Goal: Navigation & Orientation: Locate item on page

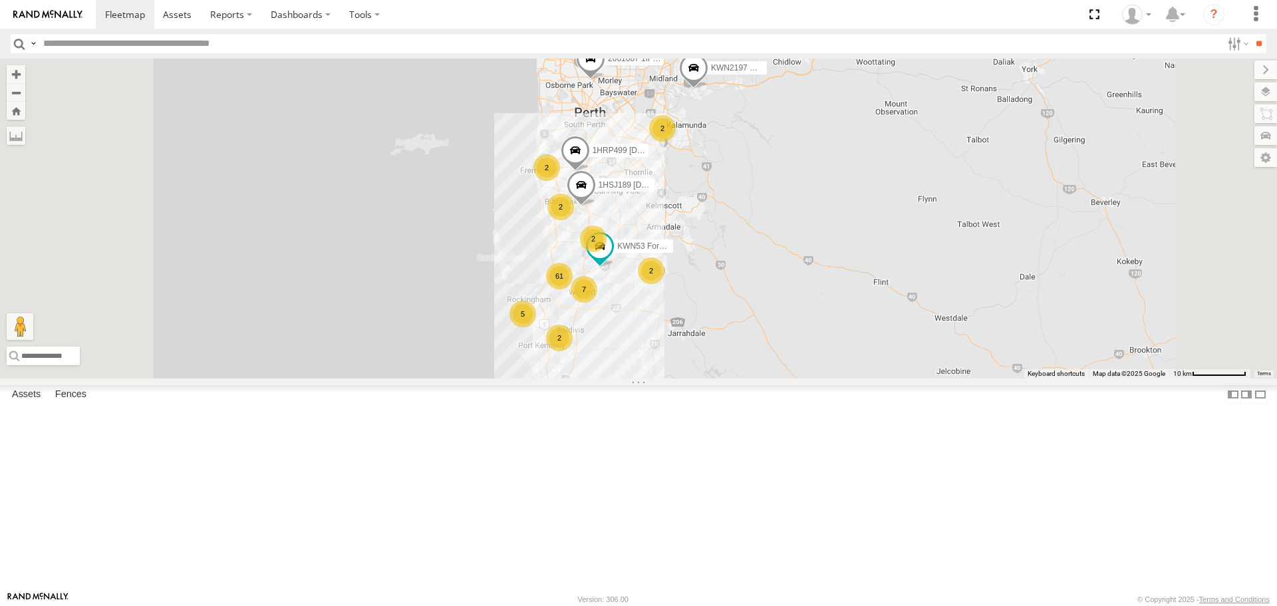
click at [708, 89] on span at bounding box center [693, 71] width 29 height 36
click at [878, 221] on div "KWN2160 Coor.Project 2001087 1IFO858 61 2 2 5 2 2 7 1HRP499 [DOMAIN_NAME] 1HSJ1…" at bounding box center [638, 218] width 1277 height 319
click at [676, 142] on div "2" at bounding box center [662, 128] width 27 height 27
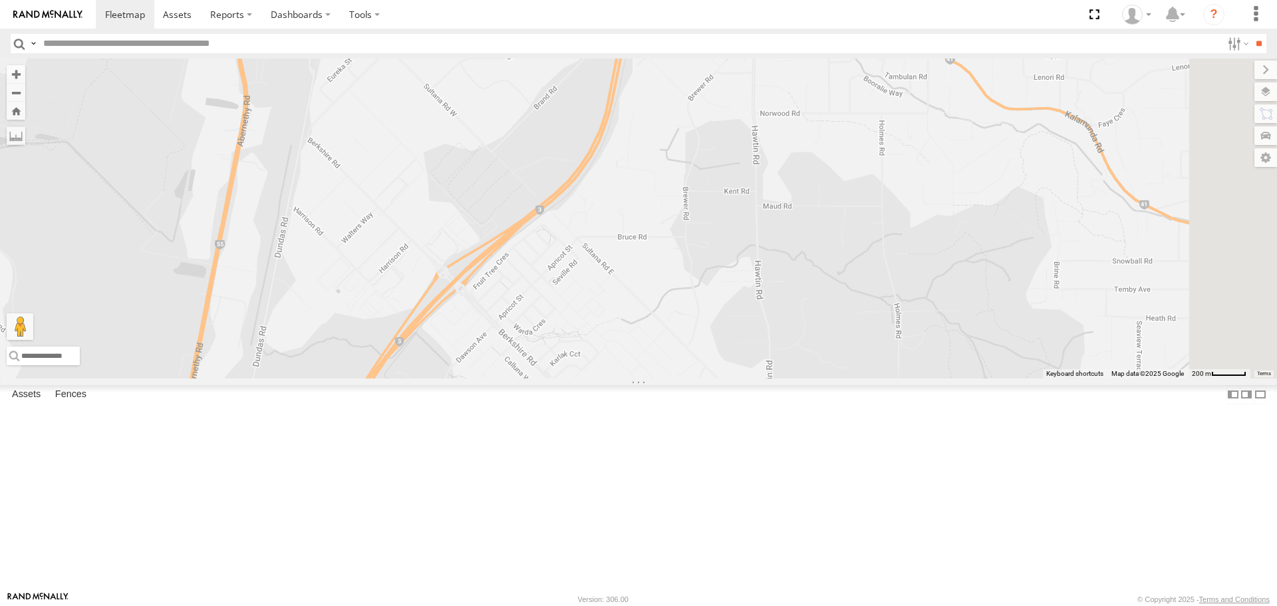
click at [635, 440] on span at bounding box center [620, 422] width 29 height 36
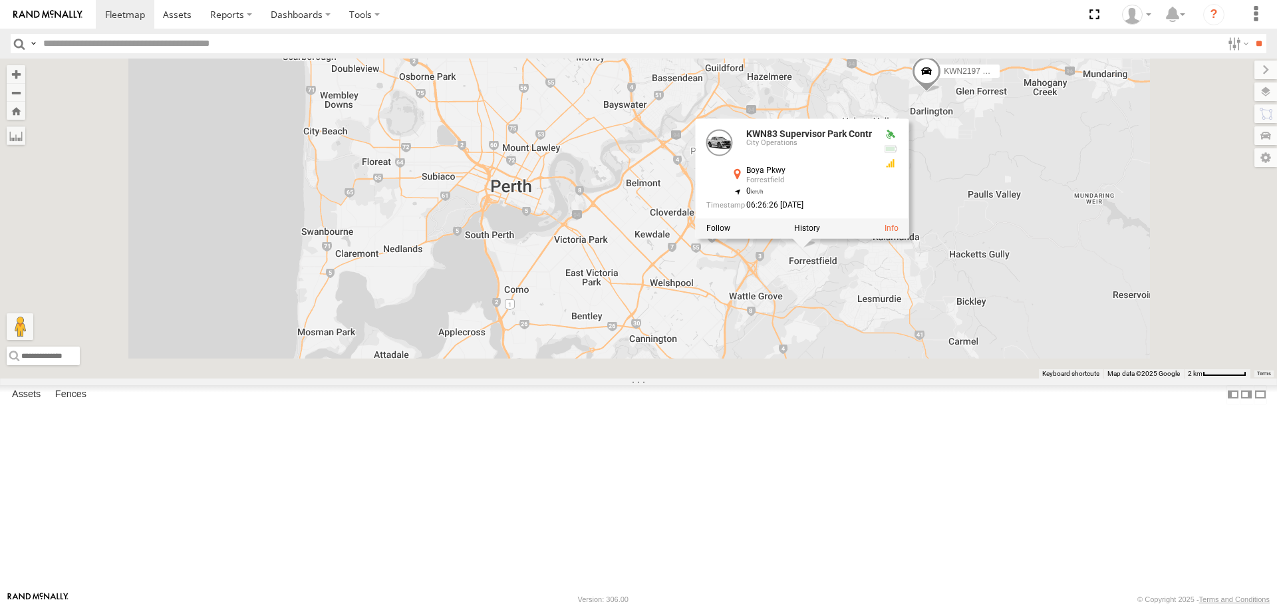
drag, startPoint x: 761, startPoint y: 564, endPoint x: 797, endPoint y: 243, distance: 323.1
click at [795, 245] on div "KWN2160 Coor.Project 2001087 1IFO858 1HRP499 [DOMAIN_NAME] 1HSJ189 [DOMAIN_NAME…" at bounding box center [638, 218] width 1277 height 319
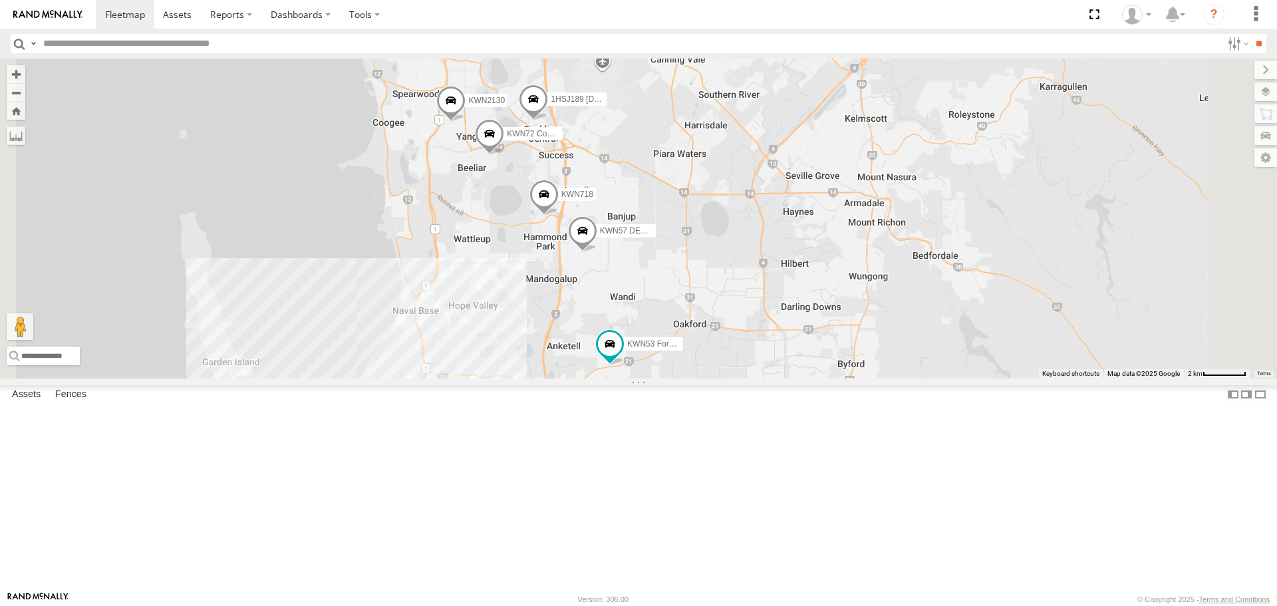
drag, startPoint x: 830, startPoint y: 464, endPoint x: 833, endPoint y: 261, distance: 202.8
click at [833, 261] on div "KWN2160 Coor.Project 2001087 1IFO858 1HRP499 [DOMAIN_NAME] 1HSJ189 [DOMAIN_NAME…" at bounding box center [638, 218] width 1277 height 319
click at [624, 366] on span at bounding box center [609, 348] width 29 height 36
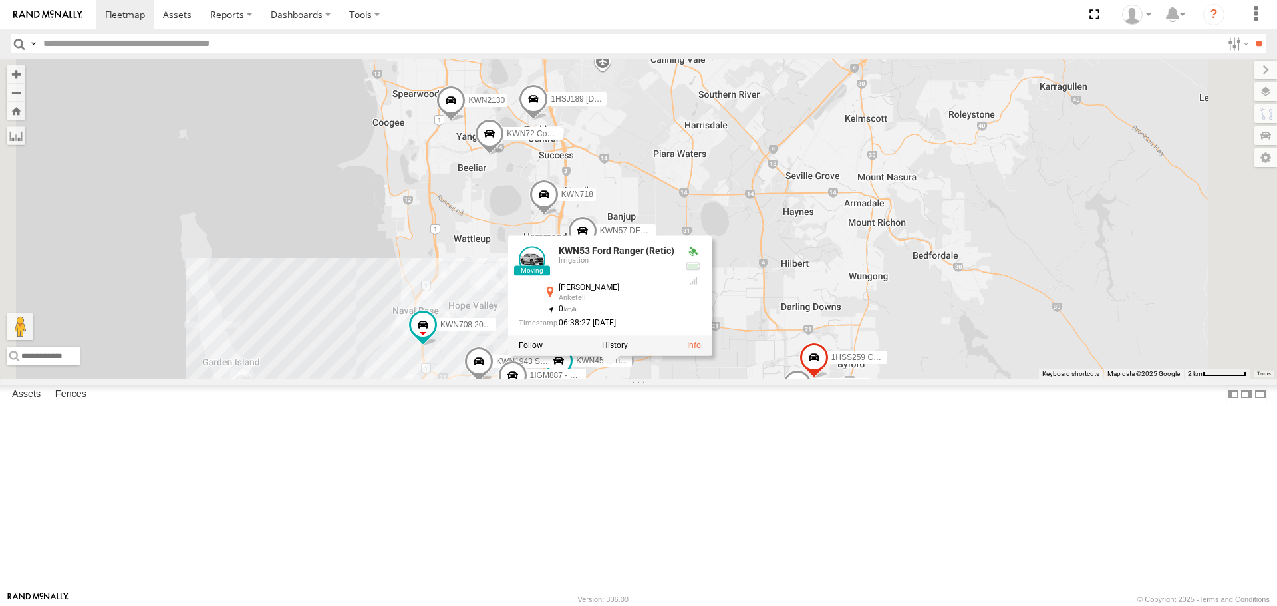
click at [860, 378] on div "KWN2160 Coor.Project 2001087 1IFO858 1HRP499 [DOMAIN_NAME] 1HSJ189 [DOMAIN_NAME…" at bounding box center [638, 218] width 1277 height 319
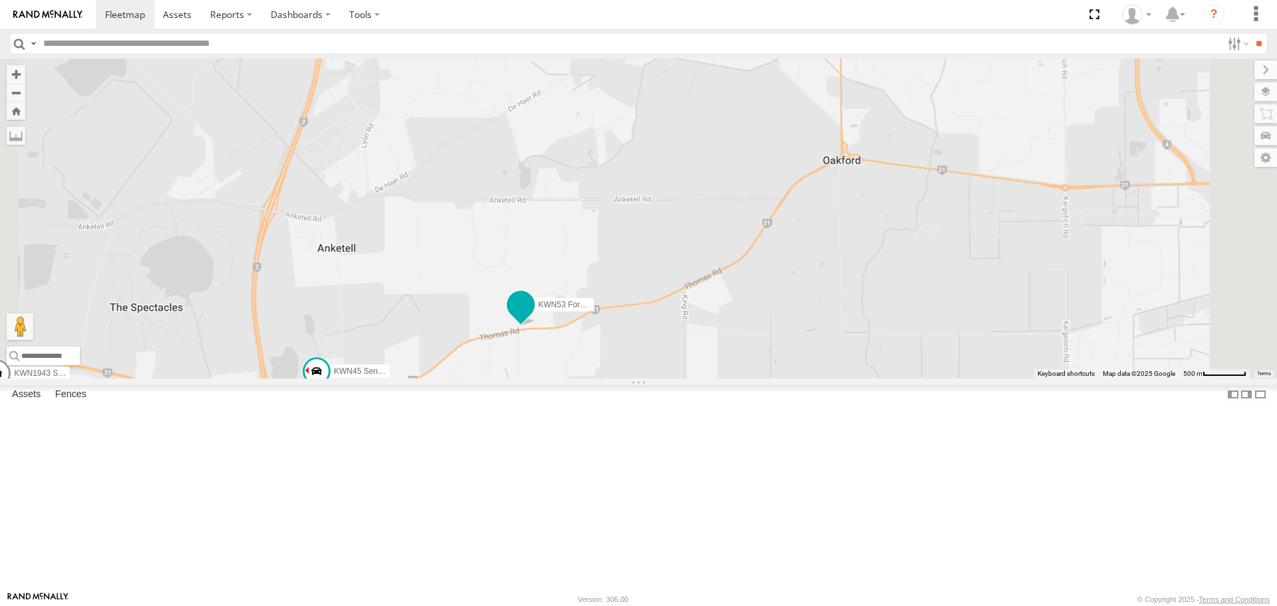
click at [533, 317] on span at bounding box center [521, 305] width 24 height 24
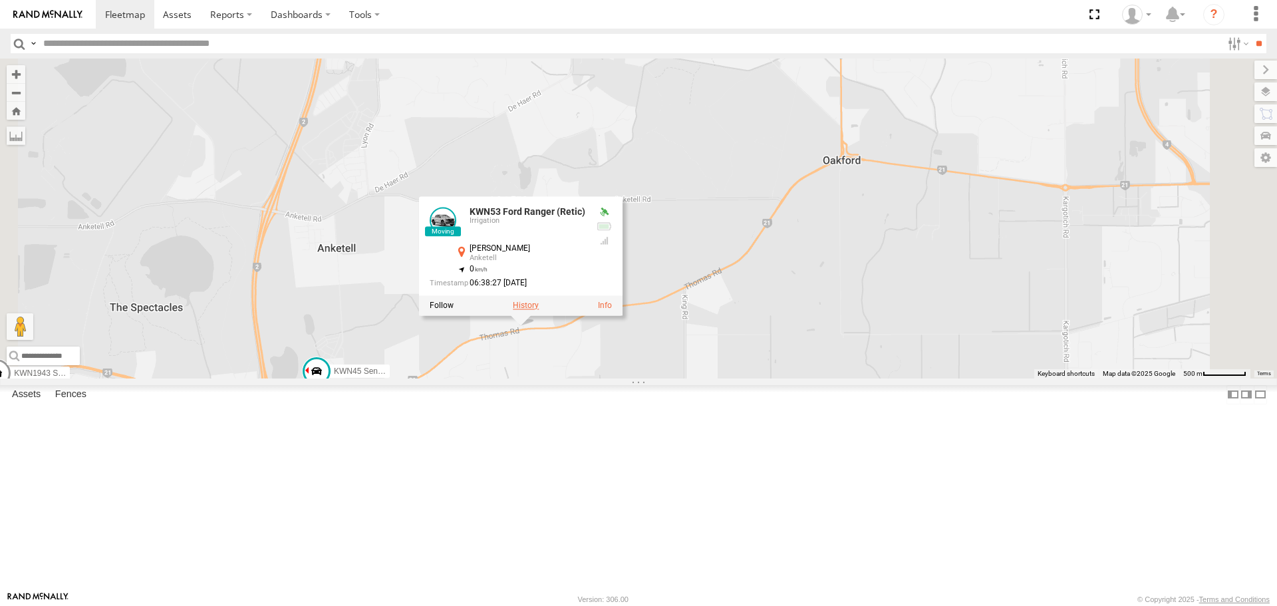
click at [539, 311] on label at bounding box center [526, 305] width 26 height 9
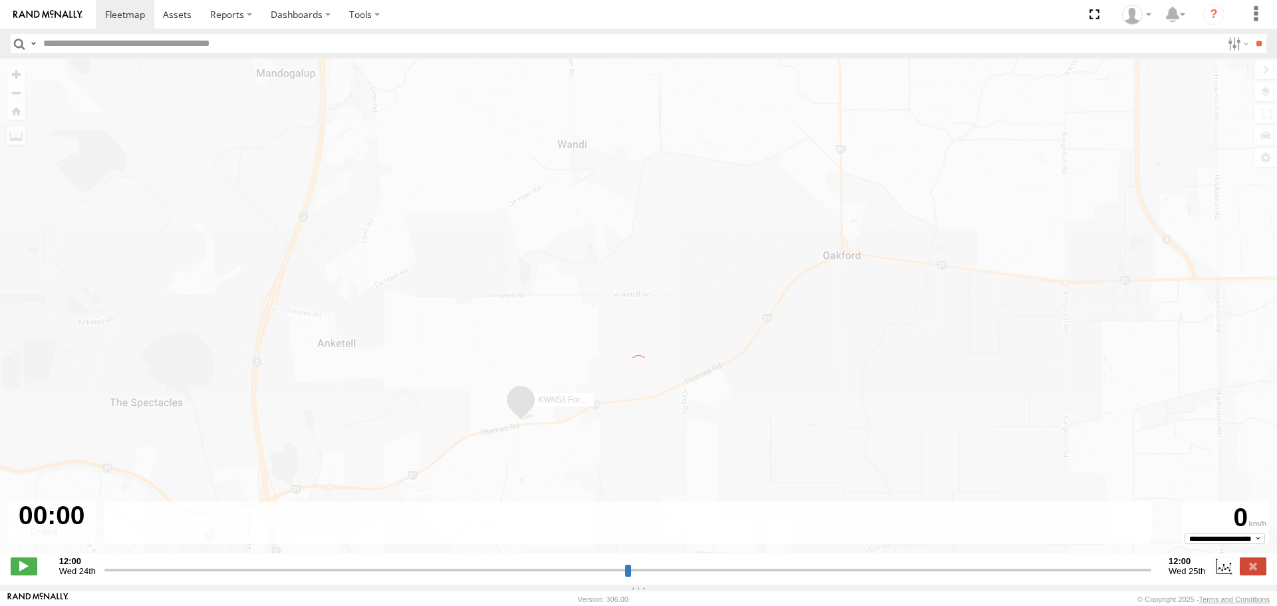
type input "**********"
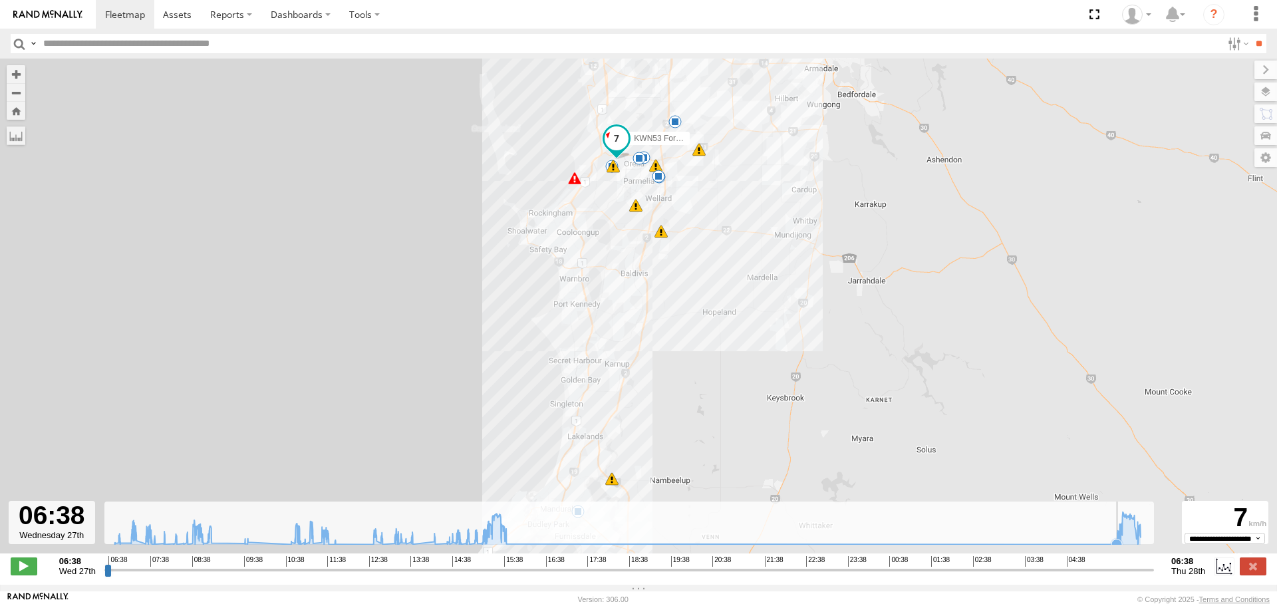
click at [1096, 545] on icon at bounding box center [627, 528] width 1039 height 33
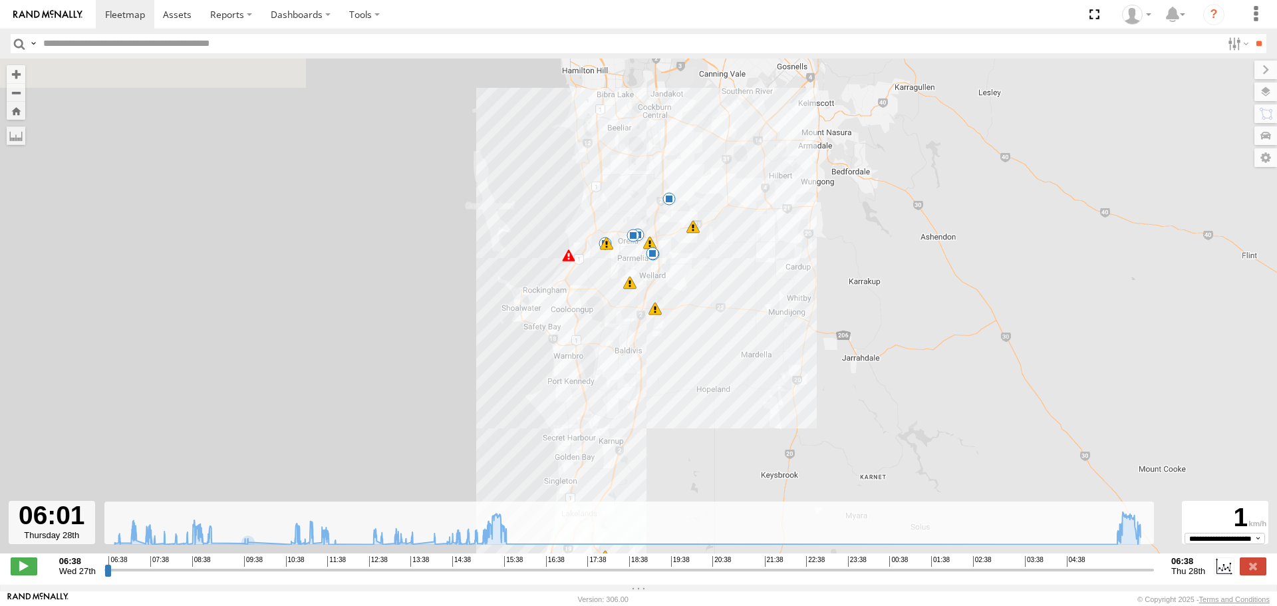
drag, startPoint x: 664, startPoint y: 215, endPoint x: 601, endPoint y: 426, distance: 220.1
click at [602, 437] on div "KWN53 Ford Ranger (Retic) 07:16 Wed 11:38 Wed 11:47 Wed 12:45 Wed 12:53 Wed 15:…" at bounding box center [638, 313] width 1277 height 509
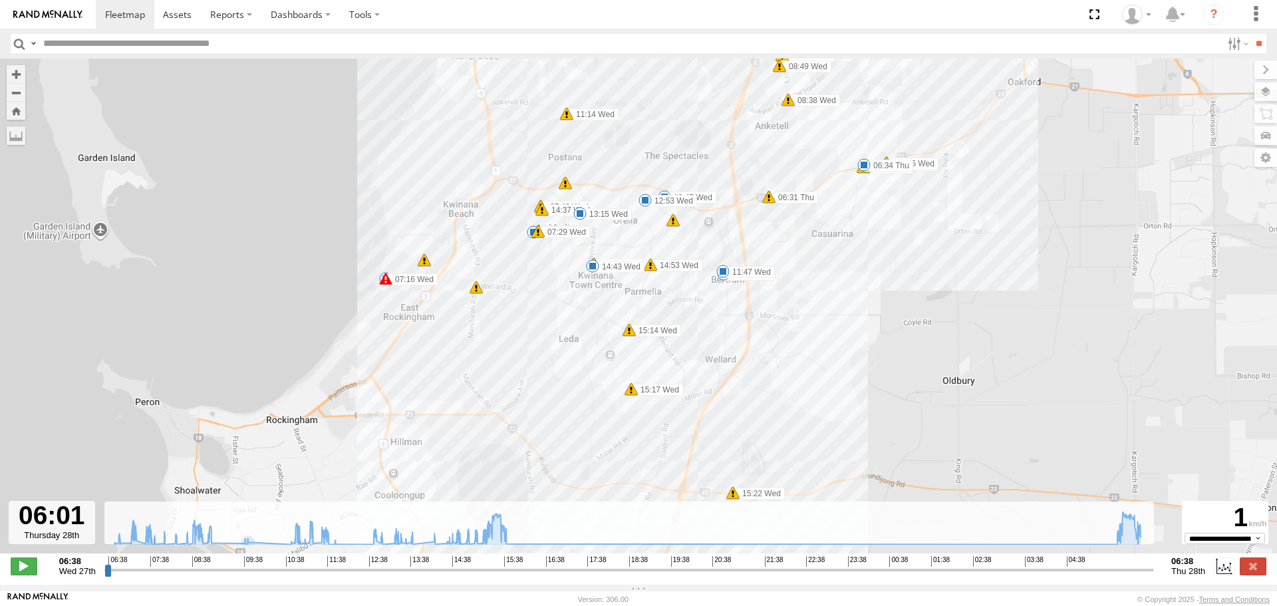
click at [19, 43] on input "button" at bounding box center [19, 43] width 17 height 19
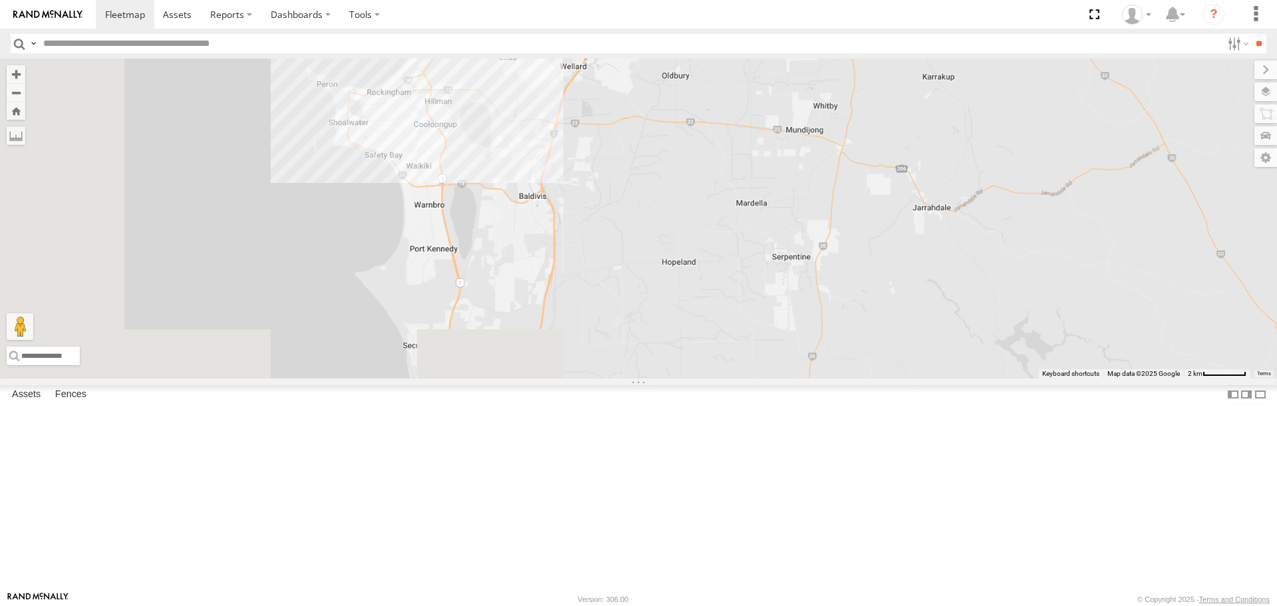
drag, startPoint x: 720, startPoint y: 528, endPoint x: 1016, endPoint y: 184, distance: 454.1
click at [1016, 184] on div "KWN2160 Coor.Project" at bounding box center [638, 218] width 1277 height 319
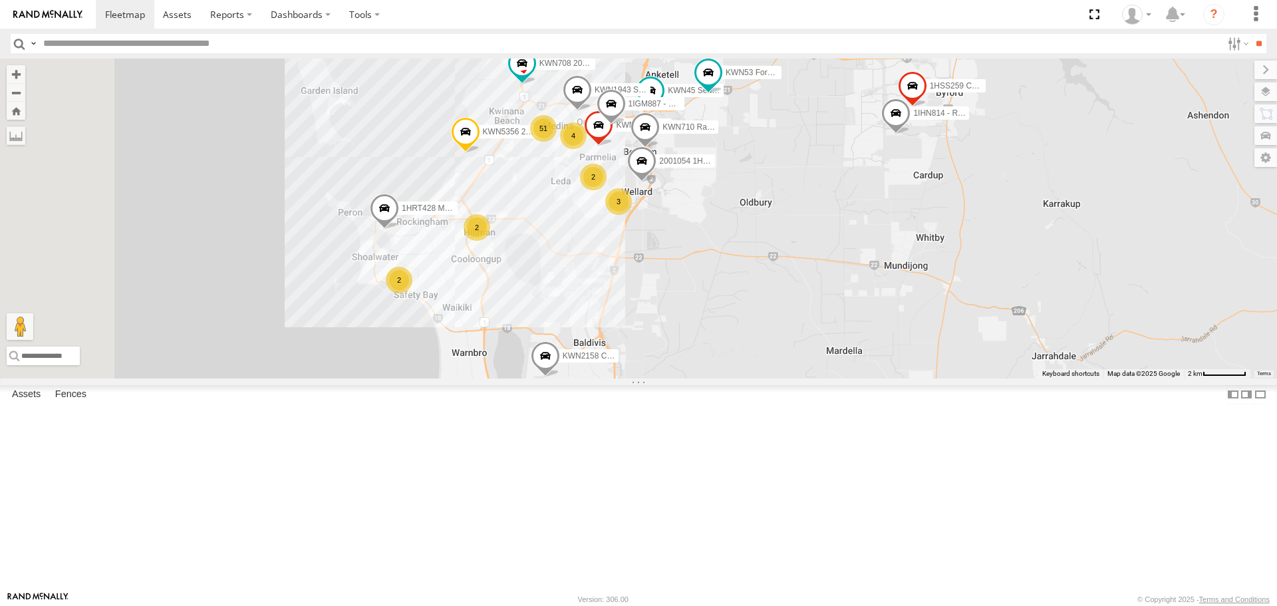
drag, startPoint x: 682, startPoint y: 232, endPoint x: 757, endPoint y: 382, distance: 167.7
click at [757, 378] on div "KWN2160 Coor.Project 51 KWN5356 2001086 Camera Trailer Rangers KWN40 Tree Offic…" at bounding box center [638, 218] width 1277 height 319
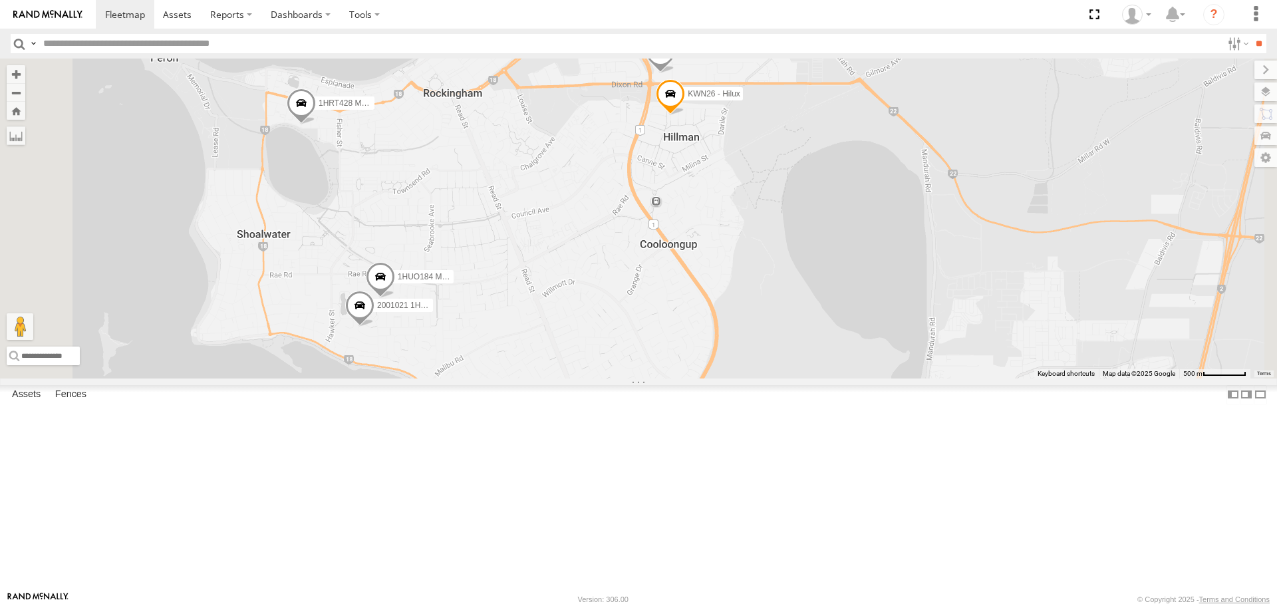
click at [395, 298] on span at bounding box center [380, 280] width 29 height 36
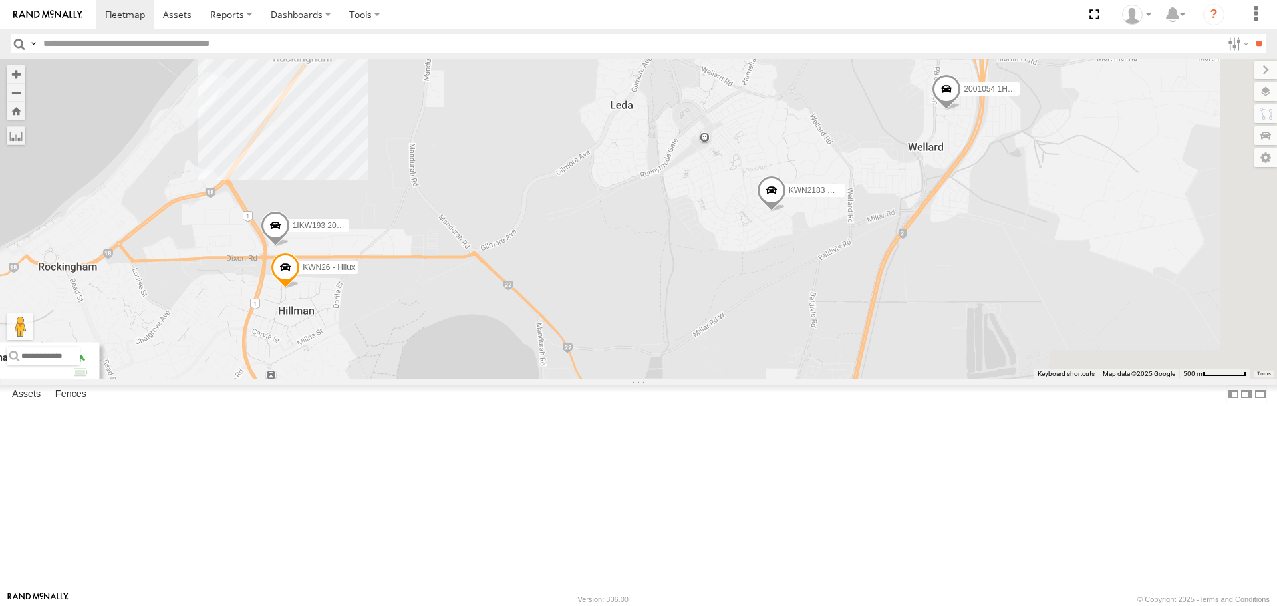
drag, startPoint x: 964, startPoint y: 378, endPoint x: 571, endPoint y: 557, distance: 432.1
click at [571, 378] on div "KWN2160 Coor.Project KWN5356 2001086 Camera Trailer Rangers KWN40 Tree Officer …" at bounding box center [638, 218] width 1277 height 319
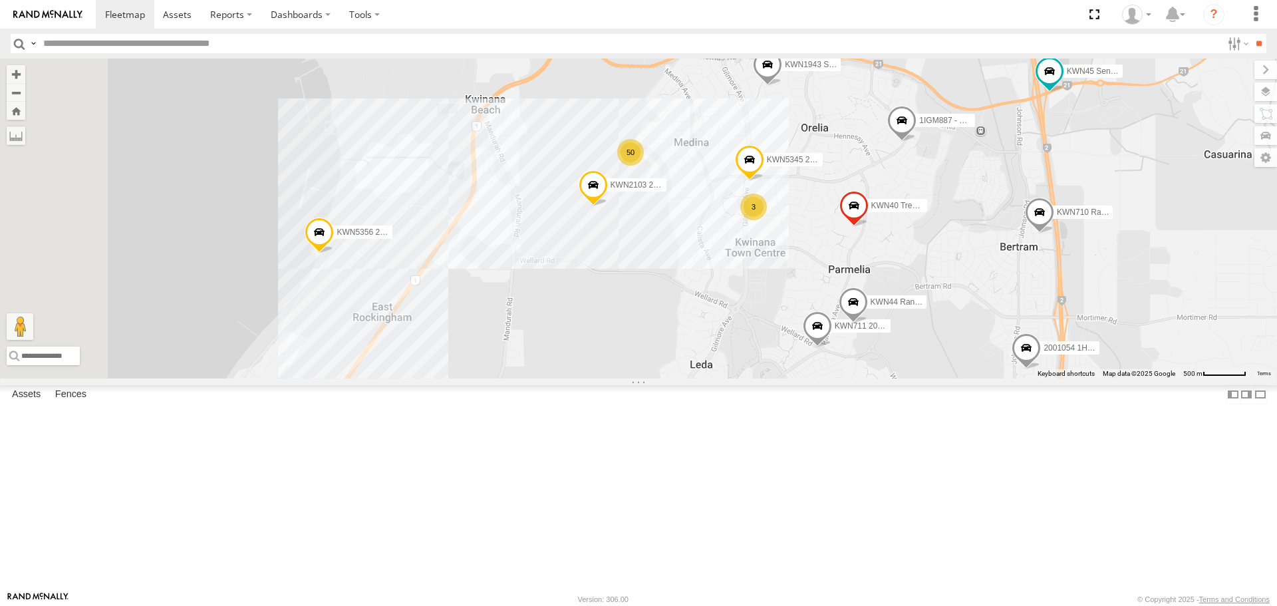
drag, startPoint x: 755, startPoint y: 367, endPoint x: 827, endPoint y: 426, distance: 93.1
click at [827, 378] on div "KWN2160 Coor.Project KWN5356 2001086 Camera Trailer Rangers KWN40 Tree Officer …" at bounding box center [638, 218] width 1277 height 319
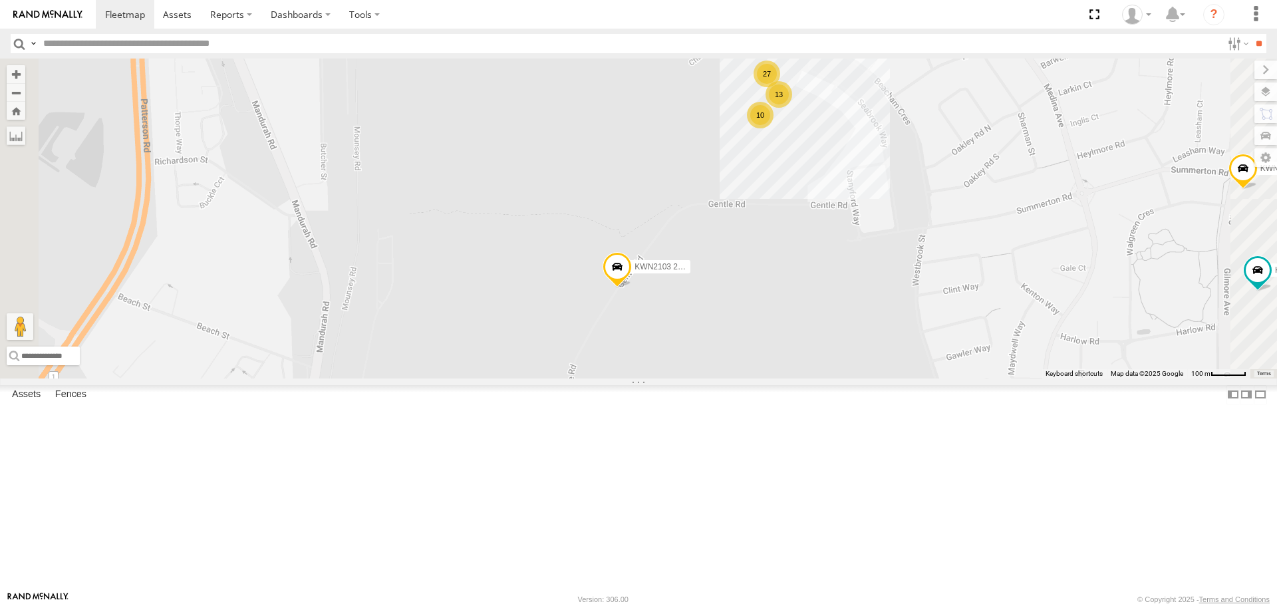
click at [632, 289] on span at bounding box center [616, 271] width 29 height 36
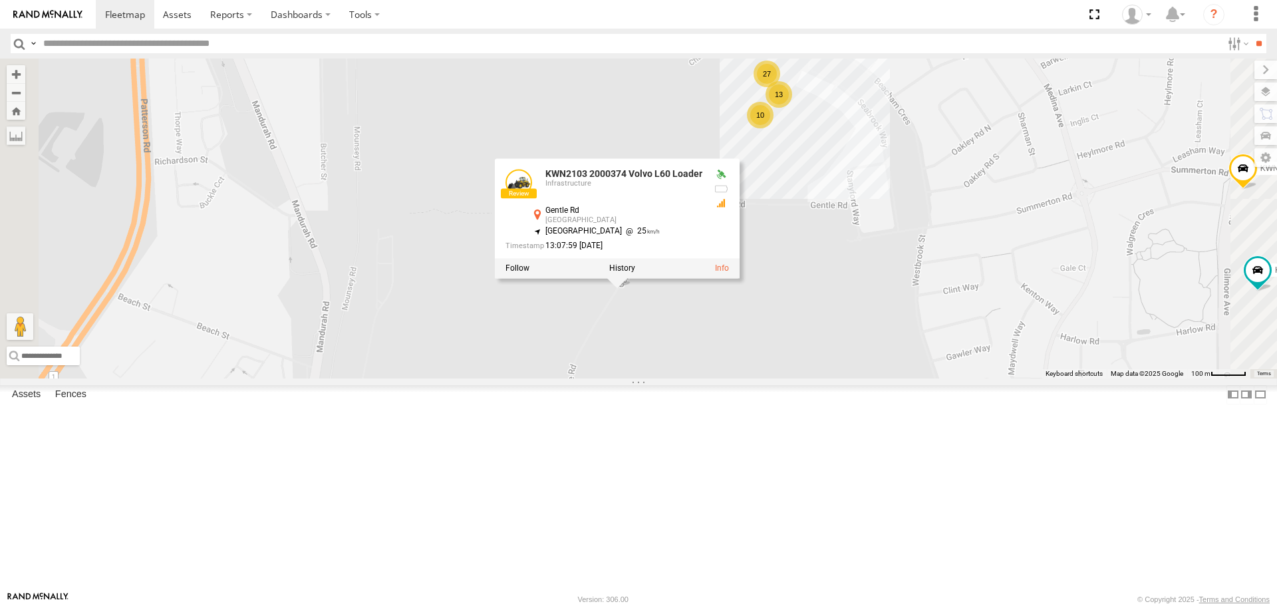
click at [957, 378] on div "KWN2160 Coor.Project KWN5356 2001086 Camera Trailer Rangers KWN40 Tree Officer …" at bounding box center [638, 218] width 1277 height 319
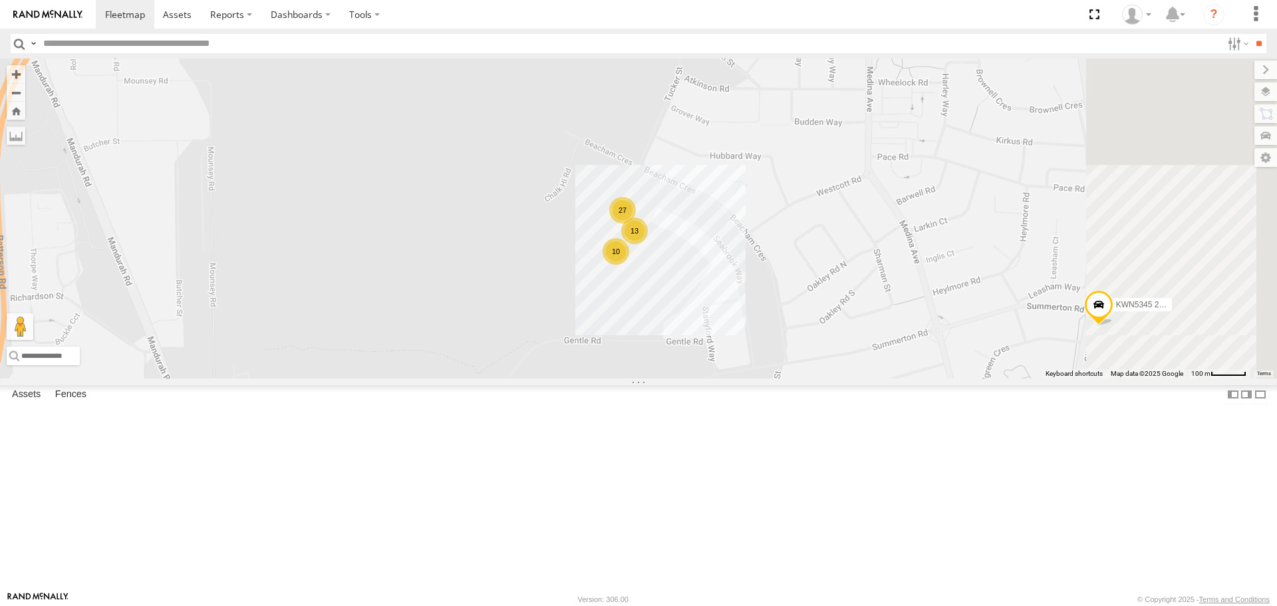
drag, startPoint x: 902, startPoint y: 371, endPoint x: 805, endPoint y: 461, distance: 132.2
click at [805, 378] on div "KWN2160 Coor.Project KWN5356 2001086 Camera Trailer Rangers KWN40 Tree Officer …" at bounding box center [638, 218] width 1277 height 319
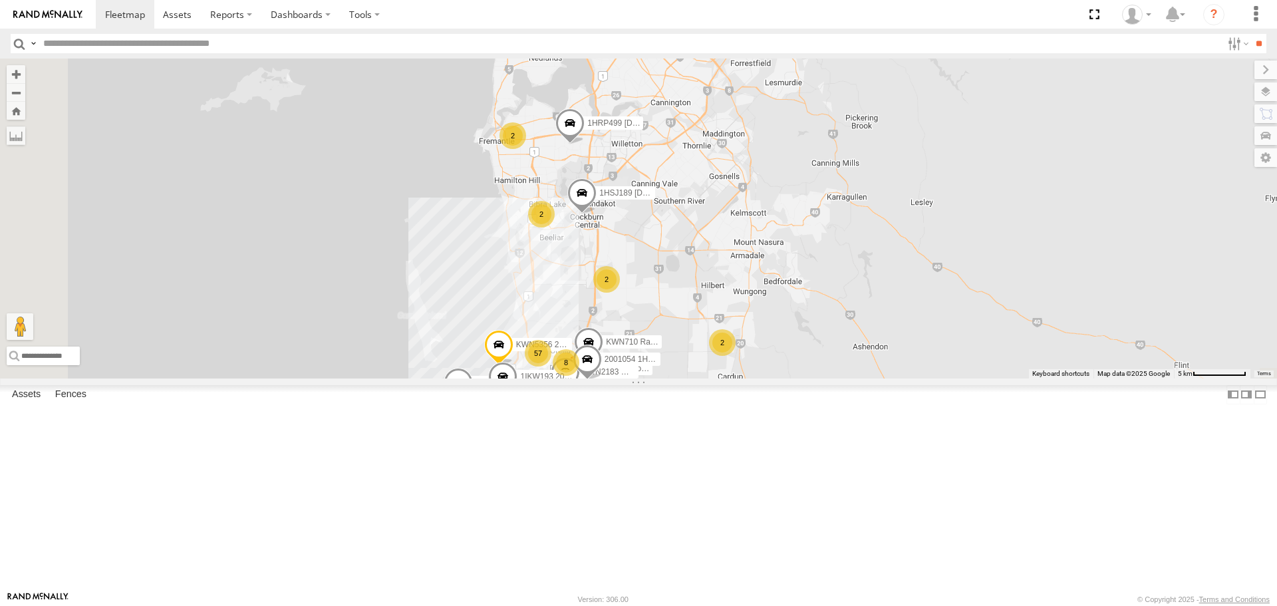
drag, startPoint x: 804, startPoint y: 406, endPoint x: 873, endPoint y: 334, distance: 99.7
click at [882, 329] on div "KWN5356 2001086 Camera Trailer Rangers 2001021 1HRP487 Toyota Admin KWN26 - Hil…" at bounding box center [638, 218] width 1277 height 319
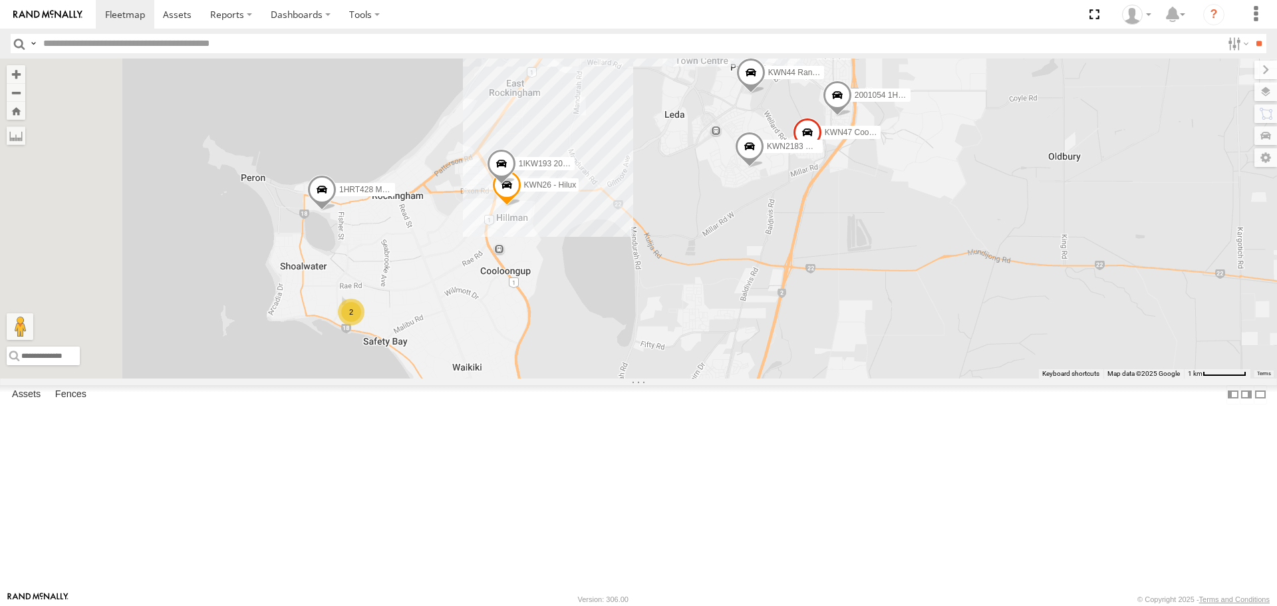
drag, startPoint x: 645, startPoint y: 466, endPoint x: 789, endPoint y: 338, distance: 192.7
click at [789, 338] on div "KWN5356 2001086 Camera Trailer Rangers KWN83 Supervisor Park Contr 1HRP499 [DOM…" at bounding box center [638, 218] width 1277 height 319
click at [516, 186] on span at bounding box center [501, 168] width 29 height 36
click at [920, 301] on div "KWN5356 2001086 Camera Trailer Rangers KWN40 Tree Officer KWN26 - Hilux KWN44 R…" at bounding box center [638, 218] width 1277 height 319
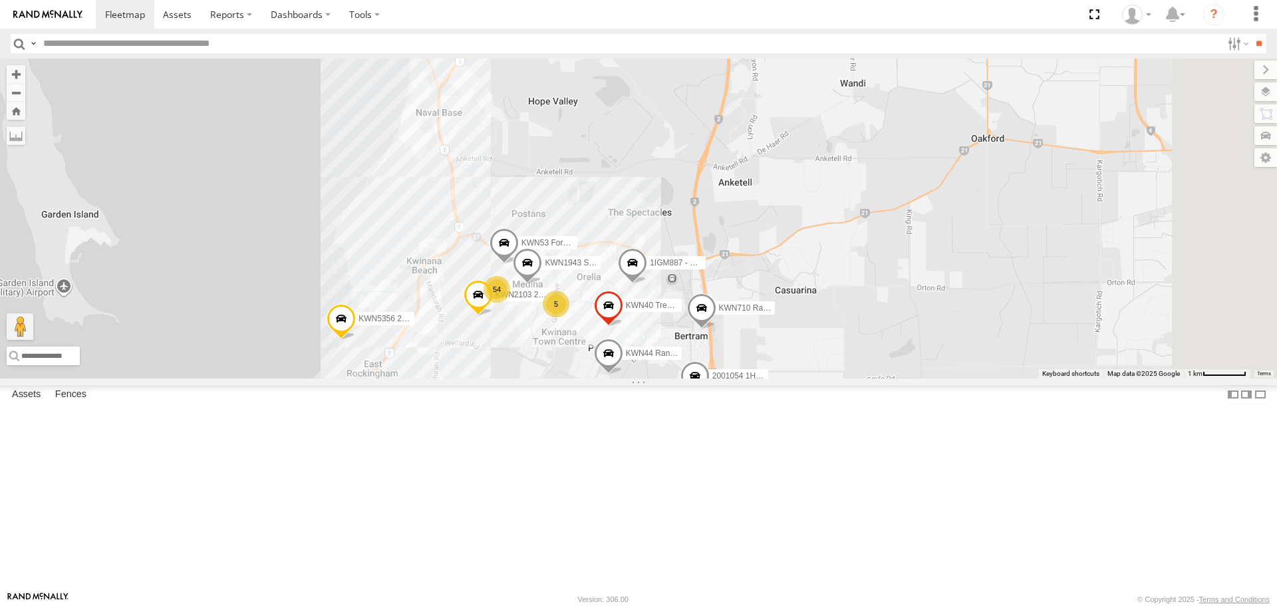
drag, startPoint x: 797, startPoint y: 367, endPoint x: 712, endPoint y: 499, distance: 156.4
click at [712, 378] on div "KWN5356 2001086 Camera Trailer Rangers KWN40 Tree Officer KWN26 - Hilux KWN44 R…" at bounding box center [638, 218] width 1277 height 319
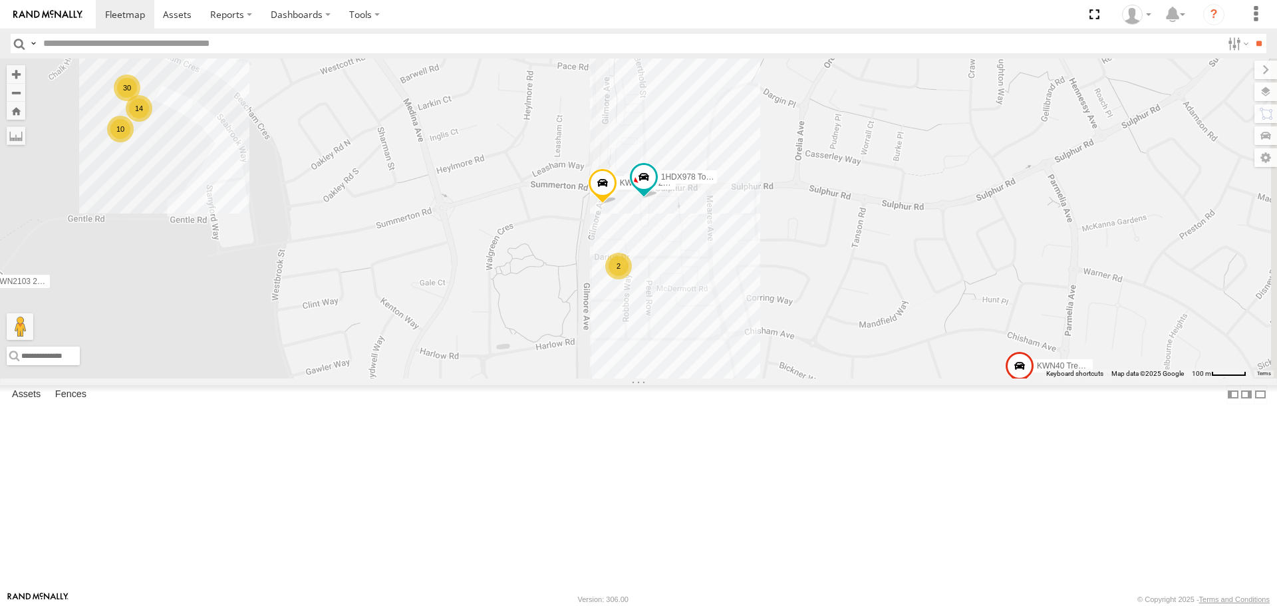
drag, startPoint x: 857, startPoint y: 544, endPoint x: 673, endPoint y: 303, distance: 302.7
click at [673, 306] on div "KWN5356 2001086 Camera Trailer Rangers KWN40 Tree Officer KWN26 - Hilux KWN44 R…" at bounding box center [638, 218] width 1277 height 319
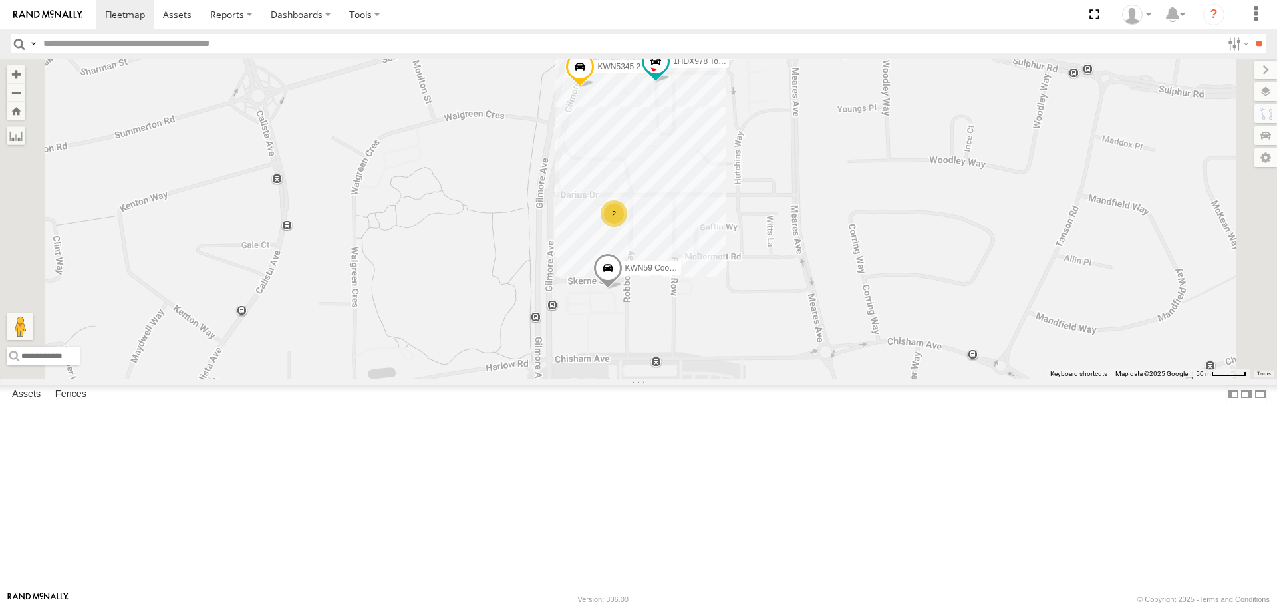
click at [622, 290] on span at bounding box center [607, 272] width 29 height 36
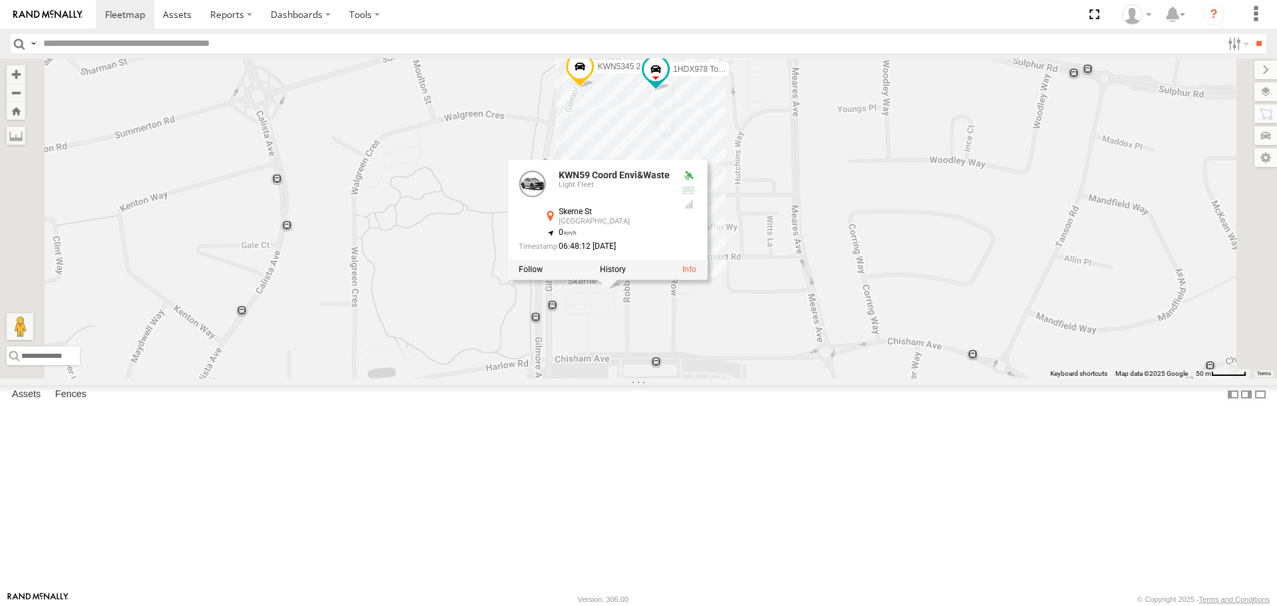
click at [774, 378] on div "KWN5356 2001086 Camera Trailer Rangers KWN40 Tree Officer KWN26 - Hilux KWN44 R…" at bounding box center [638, 218] width 1277 height 319
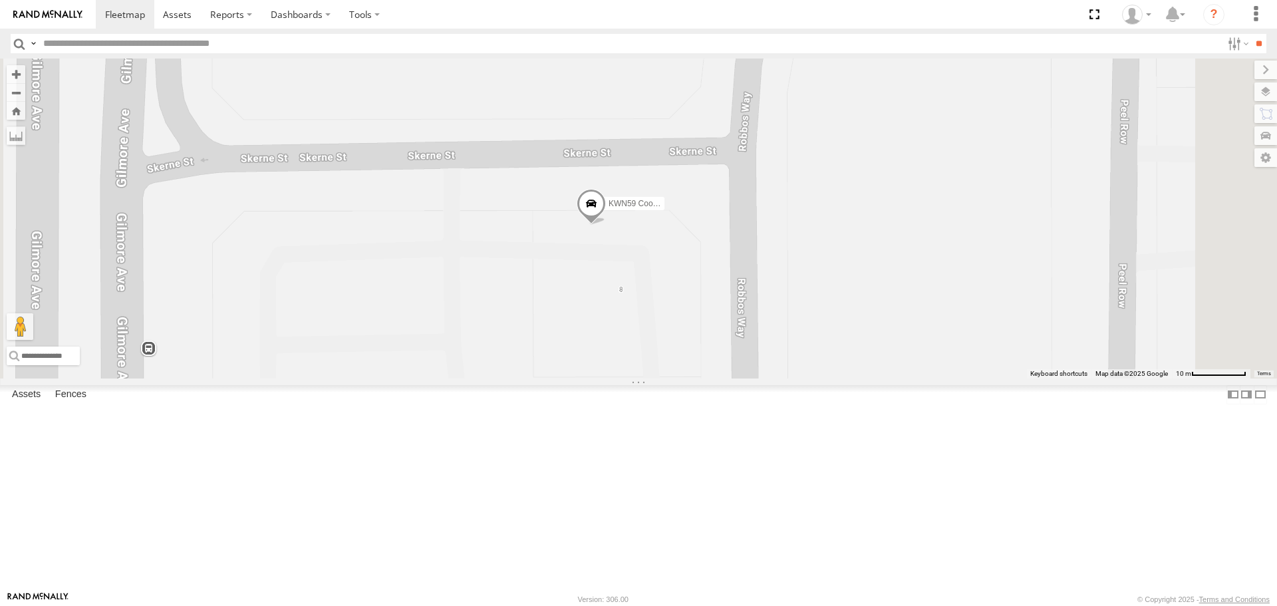
click at [606, 225] on span at bounding box center [591, 207] width 29 height 36
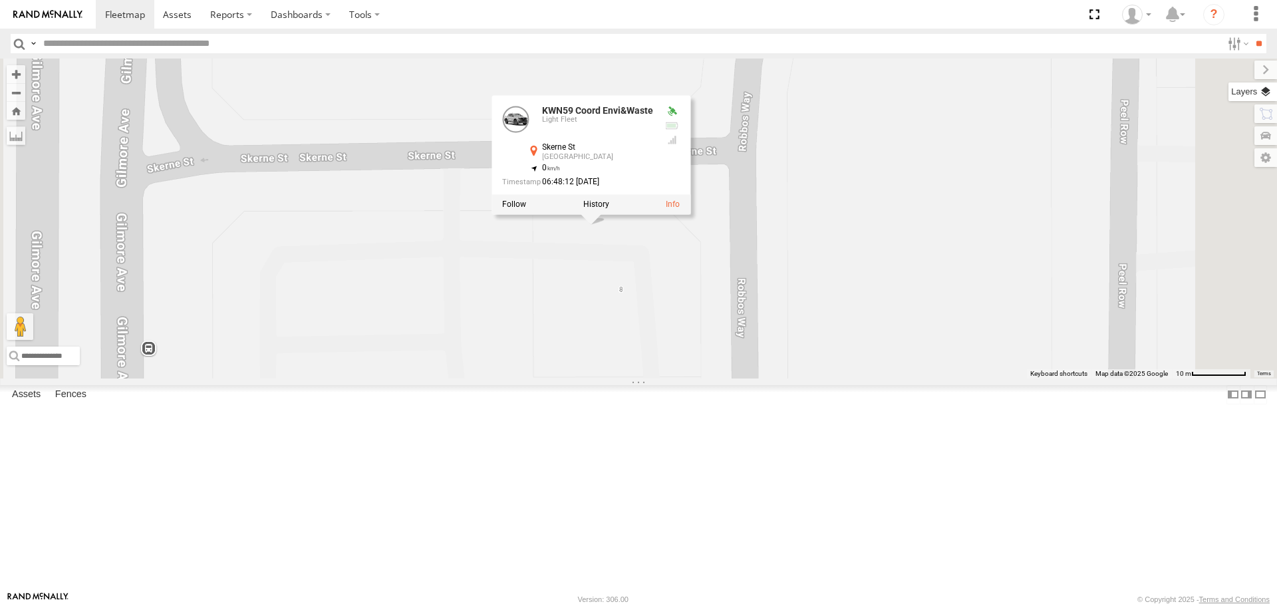
click at [1265, 84] on label at bounding box center [1252, 91] width 49 height 19
click at [0, 0] on label at bounding box center [0, 0] width 0 height 0
click at [0, 0] on span "Satellite" at bounding box center [0, 0] width 0 height 0
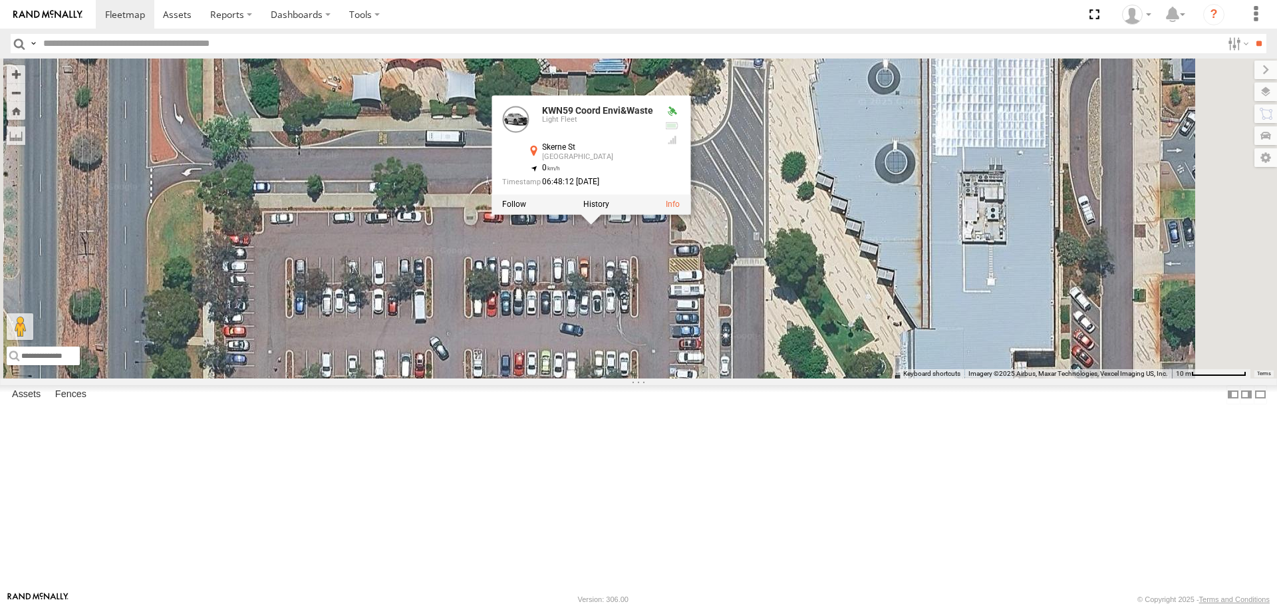
click at [0, 0] on span "Roadmap" at bounding box center [0, 0] width 0 height 0
